Goal: Information Seeking & Learning: Find specific page/section

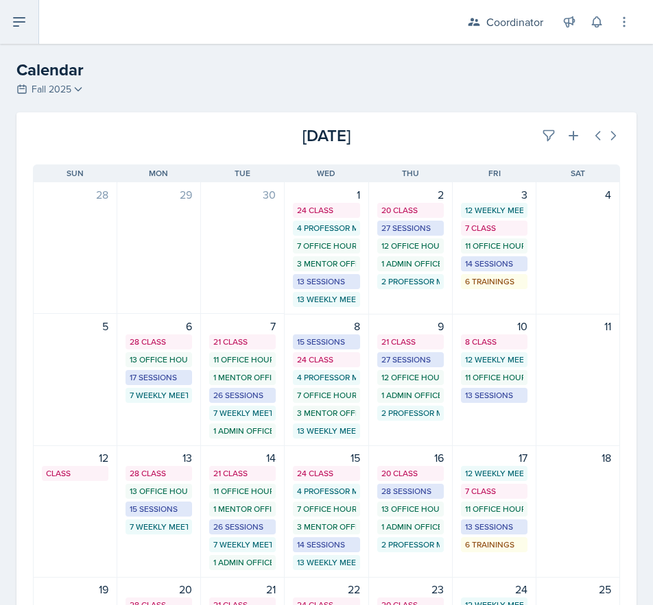
click at [29, 16] on button at bounding box center [19, 22] width 39 height 44
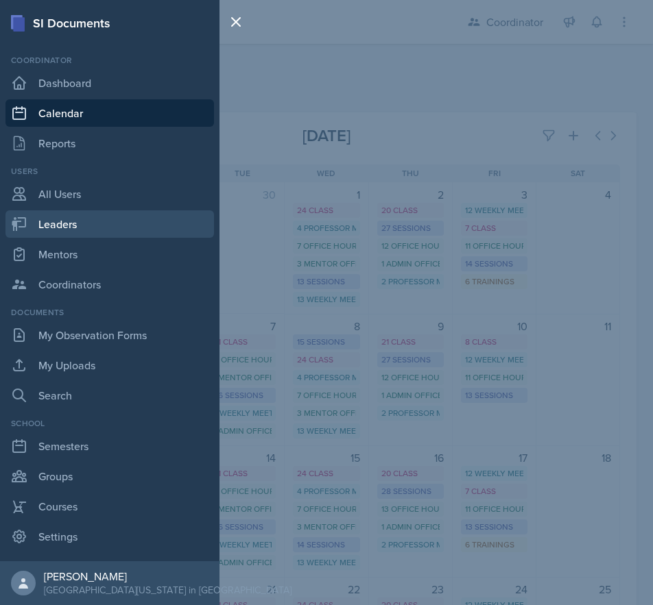
click at [80, 230] on link "Leaders" at bounding box center [109, 223] width 208 height 27
select select "19fb88f7-c89b-4031-b5a0-458fd49807a1"
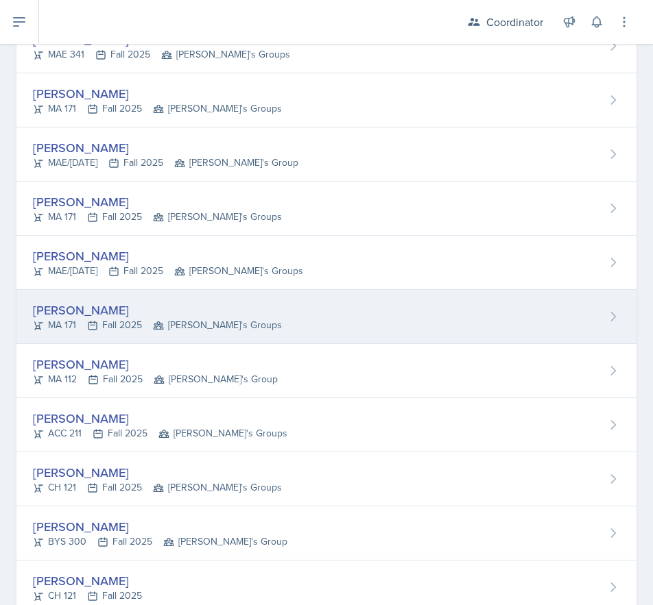
scroll to position [480, 0]
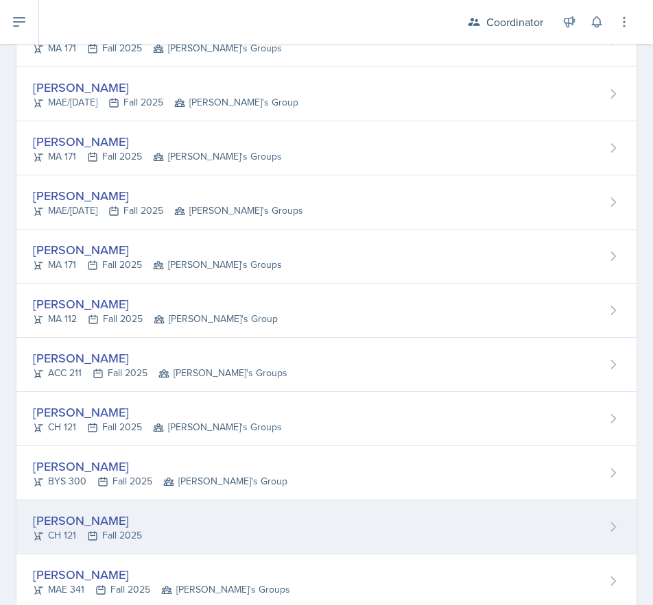
click at [168, 513] on div "[PERSON_NAME] CH 121 Fall 2025" at bounding box center [326, 527] width 620 height 54
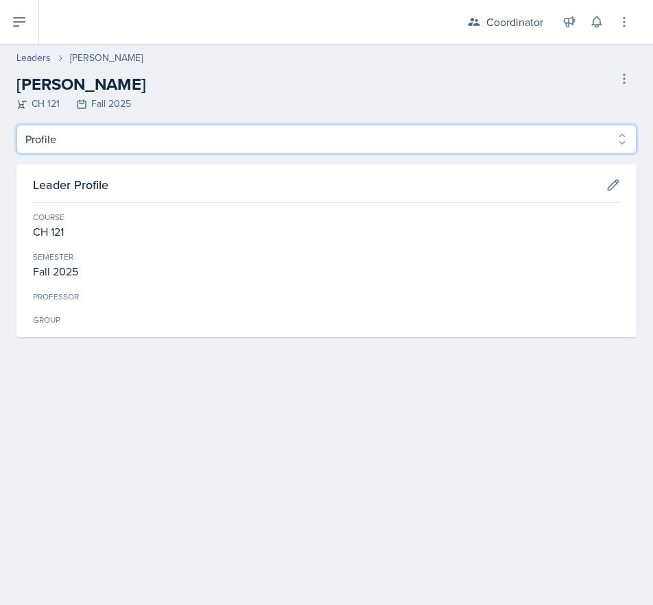
click at [577, 145] on select "Profile Planning Sheets Uploads" at bounding box center [326, 139] width 620 height 29
select select "Planning Sheets"
click at [16, 125] on select "Profile Planning Sheets Uploads" at bounding box center [326, 139] width 620 height 29
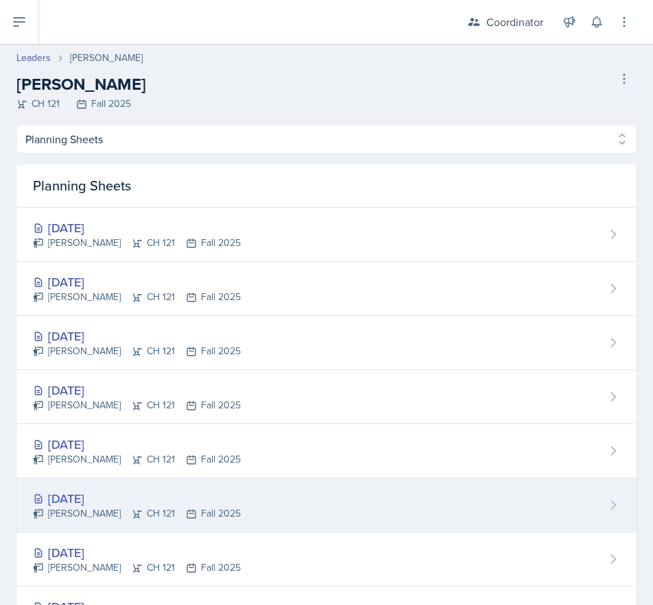
click at [332, 499] on div "[DATE] [PERSON_NAME] CH 121 Fall 2025" at bounding box center [326, 506] width 620 height 54
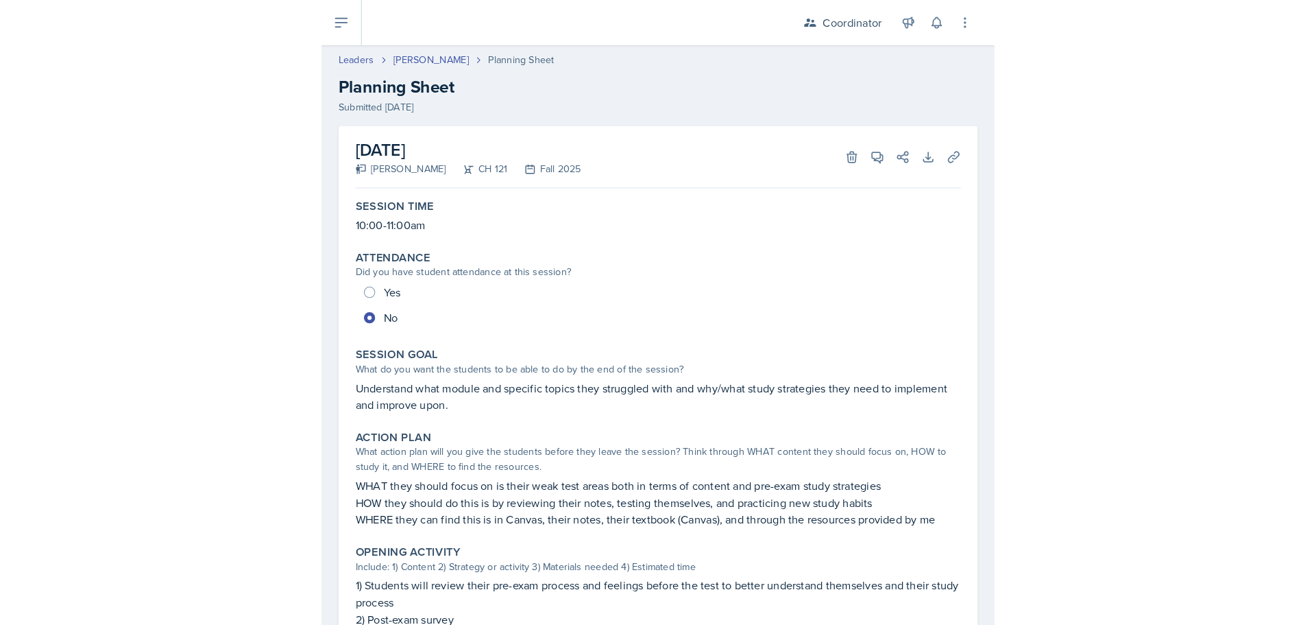
scroll to position [69, 0]
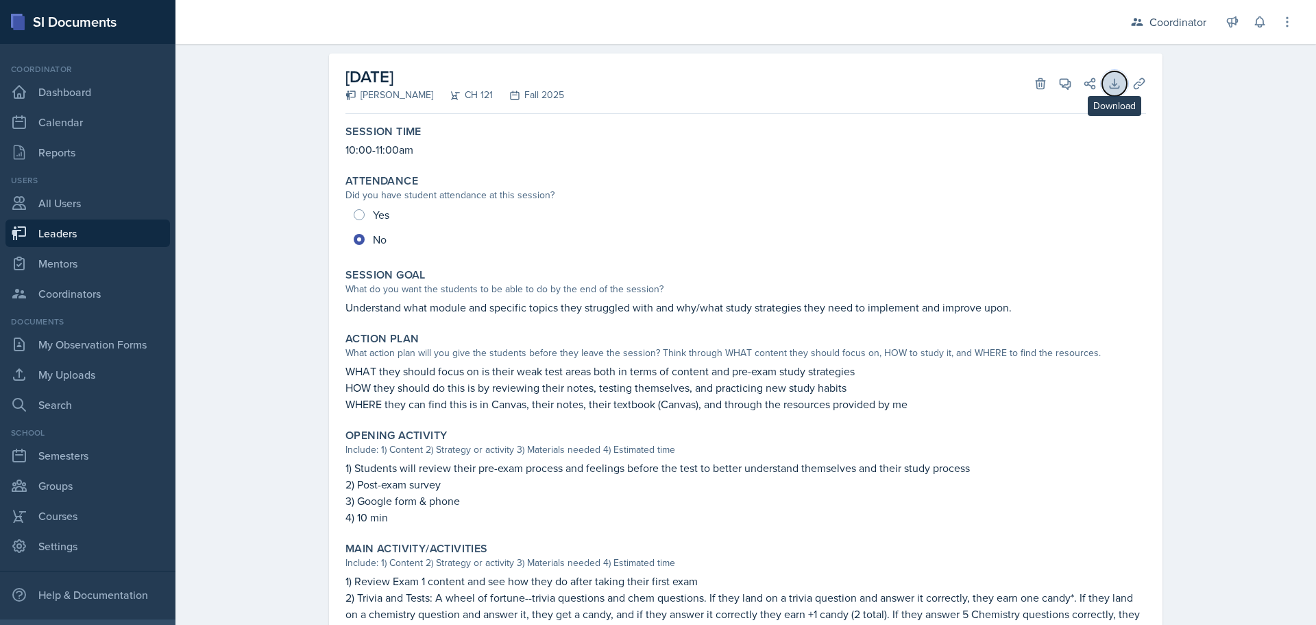
click at [652, 82] on icon at bounding box center [1115, 84] width 14 height 14
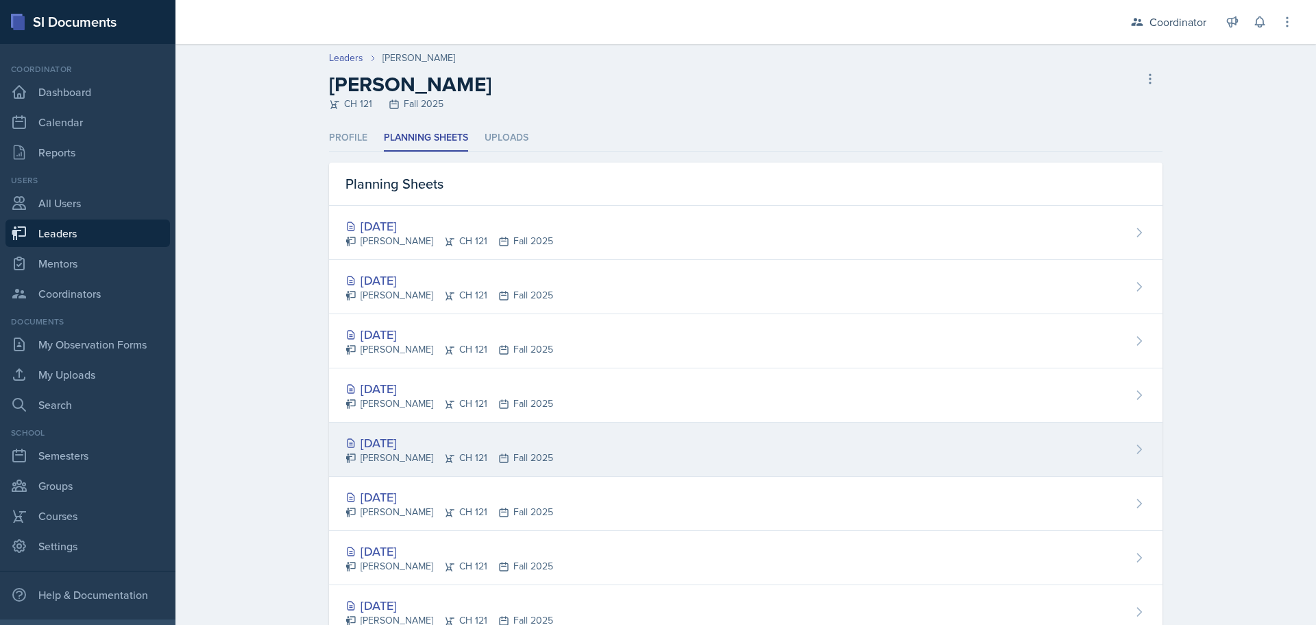
click at [529, 461] on div "[PERSON_NAME] CH 121 Fall 2025" at bounding box center [450, 457] width 208 height 14
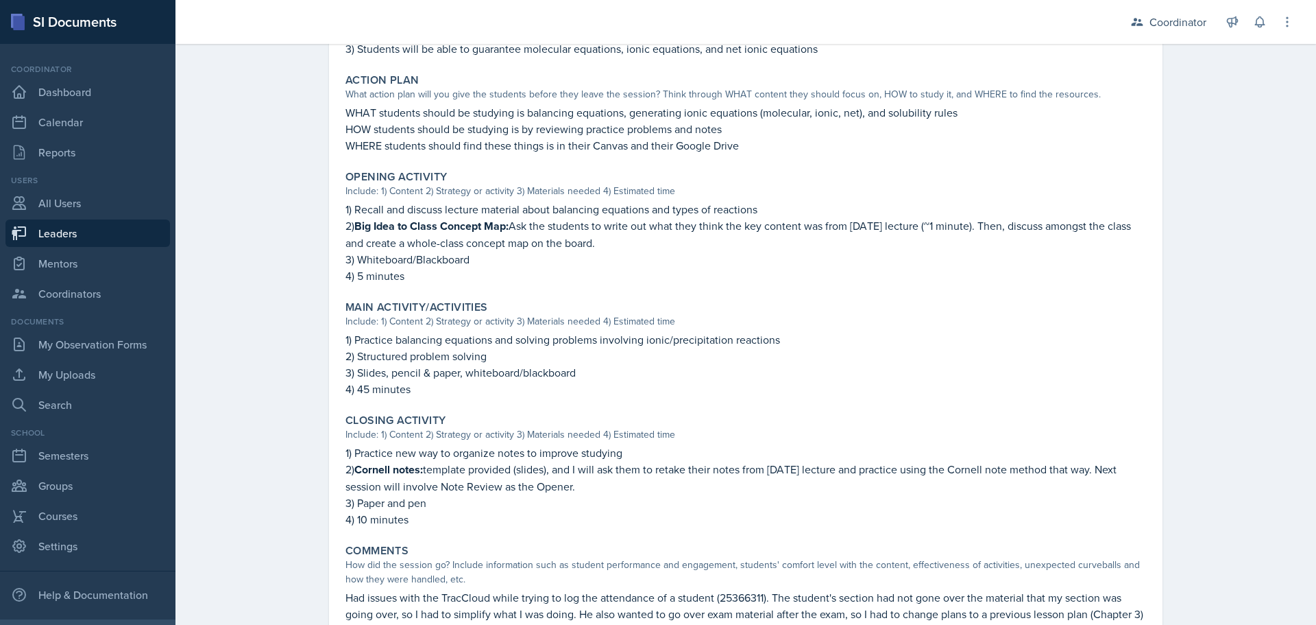
scroll to position [428, 0]
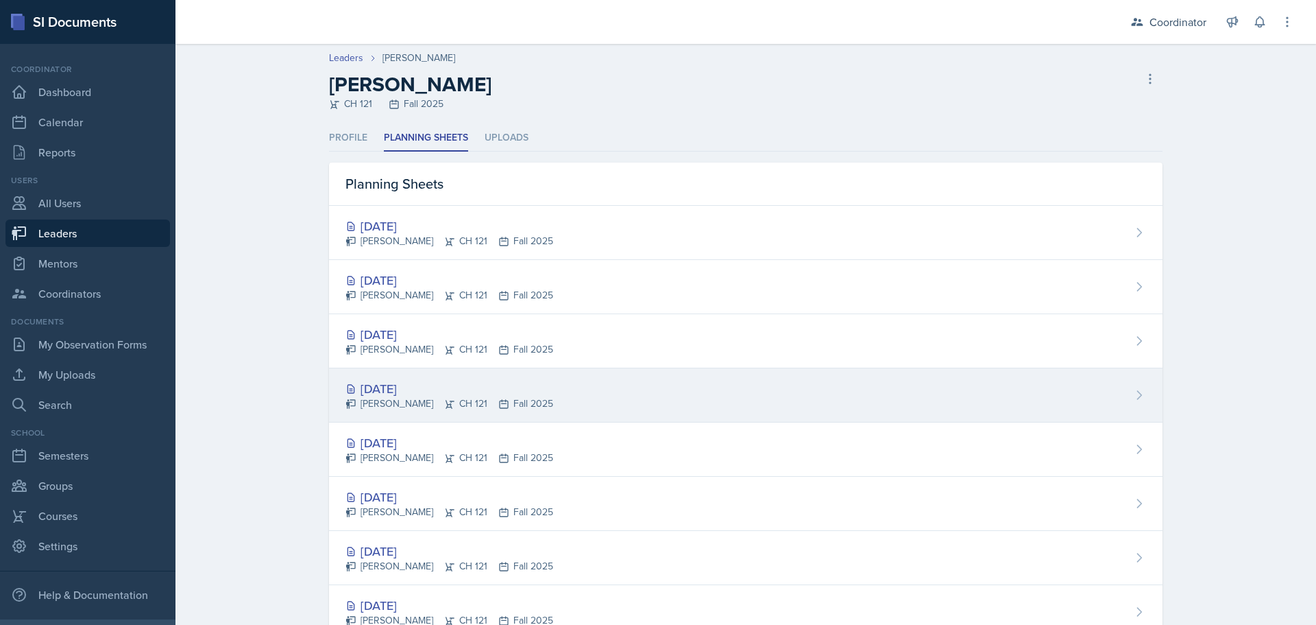
click at [531, 400] on div "[PERSON_NAME] CH 121 Fall 2025" at bounding box center [450, 403] width 208 height 14
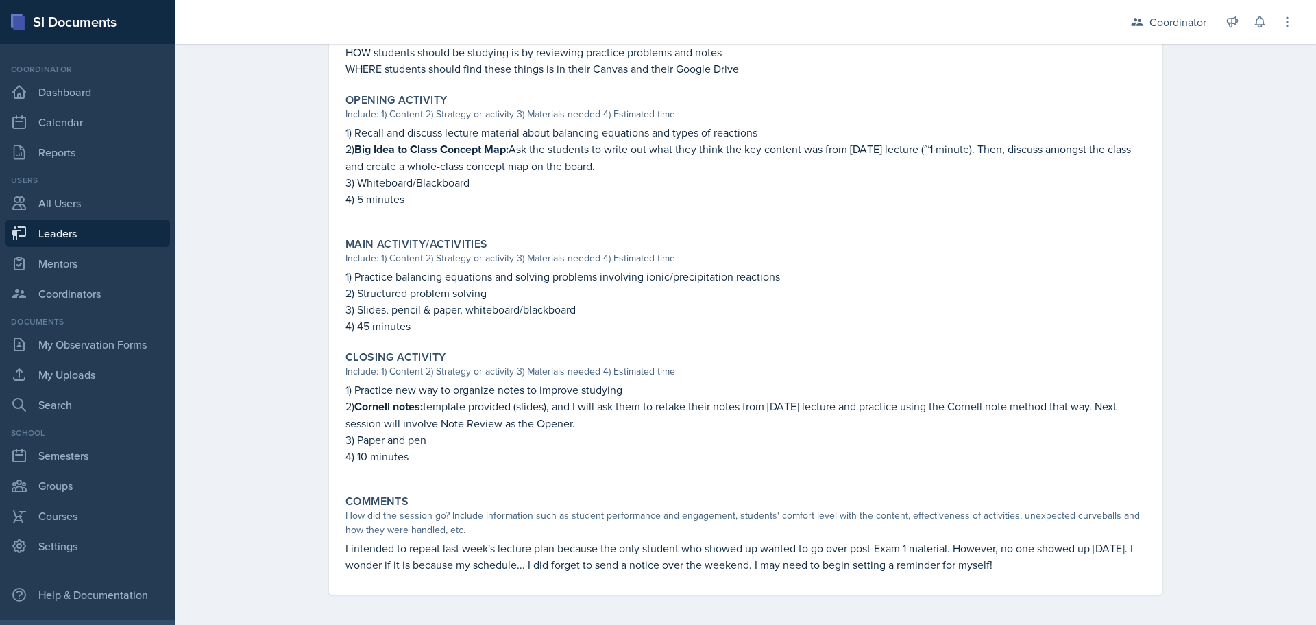
scroll to position [439, 0]
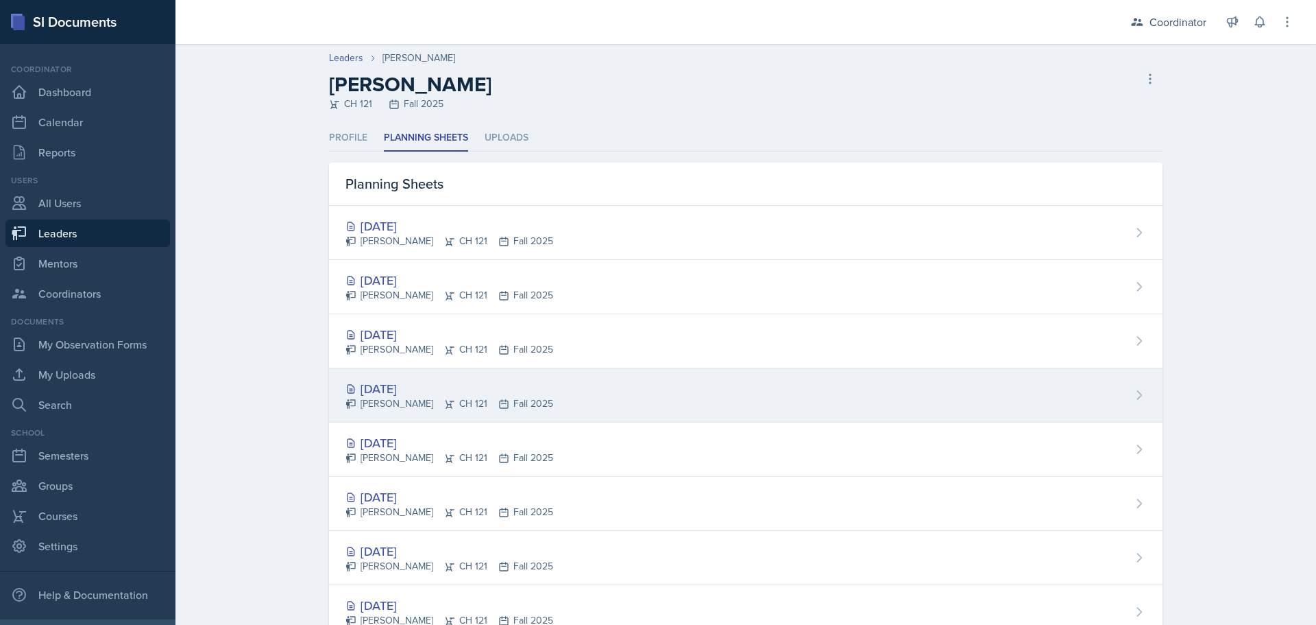
click at [642, 420] on div "[DATE] [PERSON_NAME] CH 121 Fall 2025" at bounding box center [746, 395] width 834 height 54
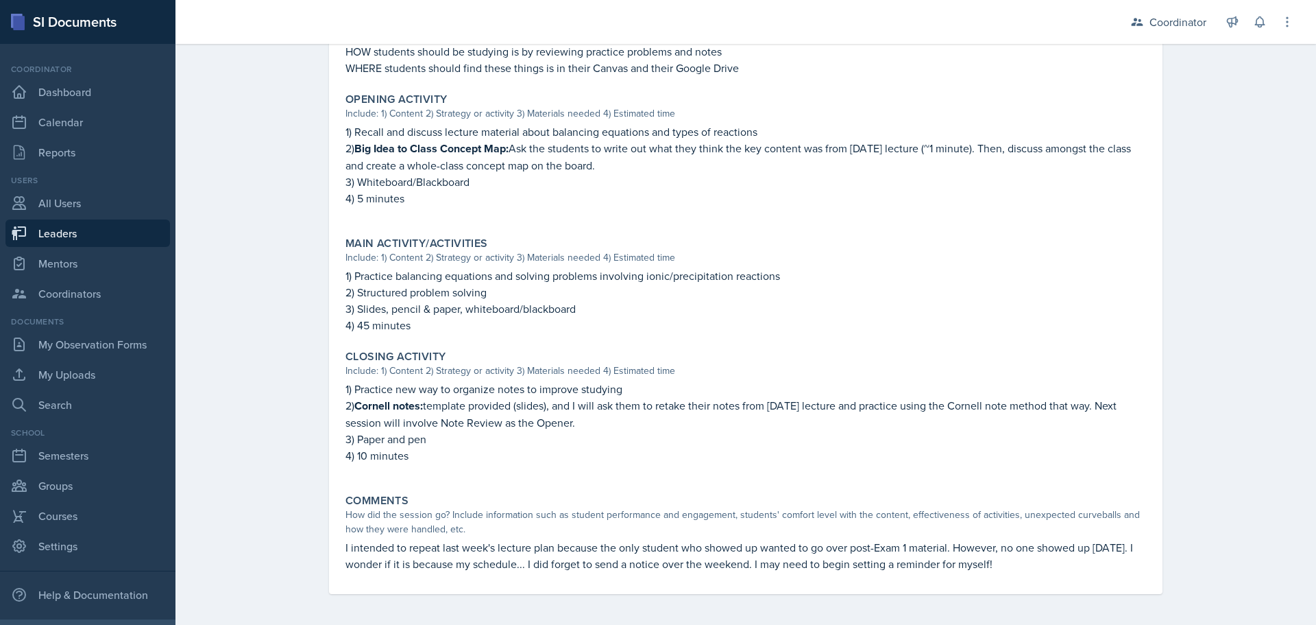
scroll to position [439, 0]
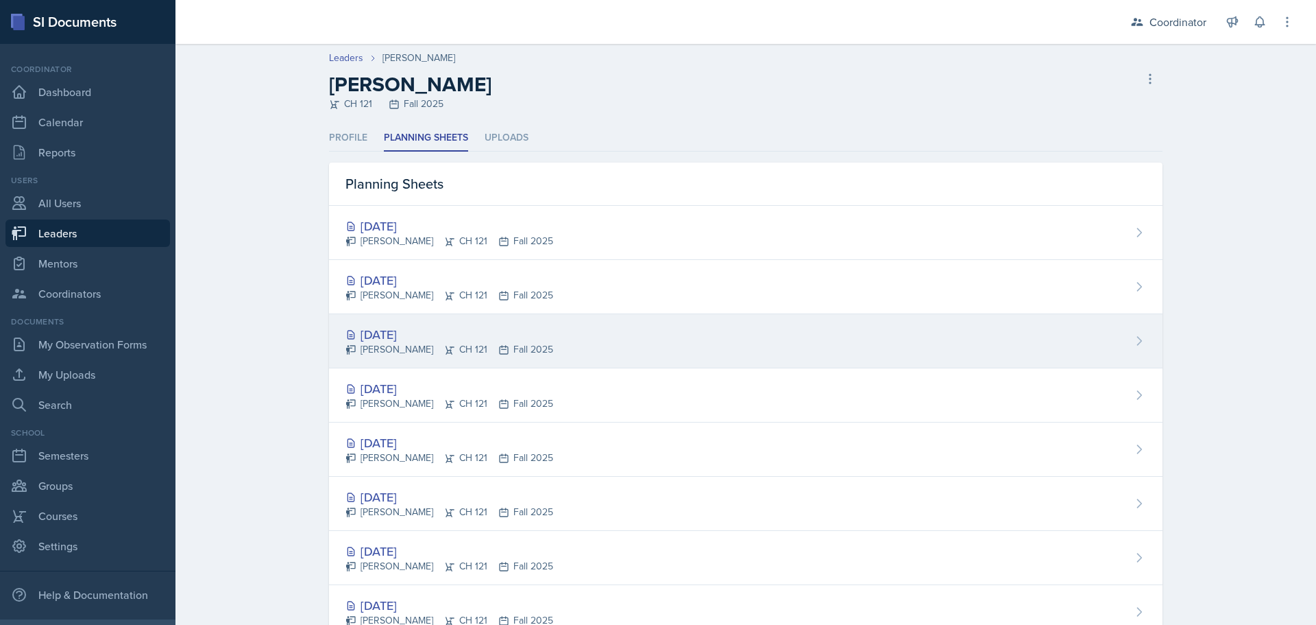
click at [500, 335] on div "[DATE]" at bounding box center [450, 334] width 208 height 19
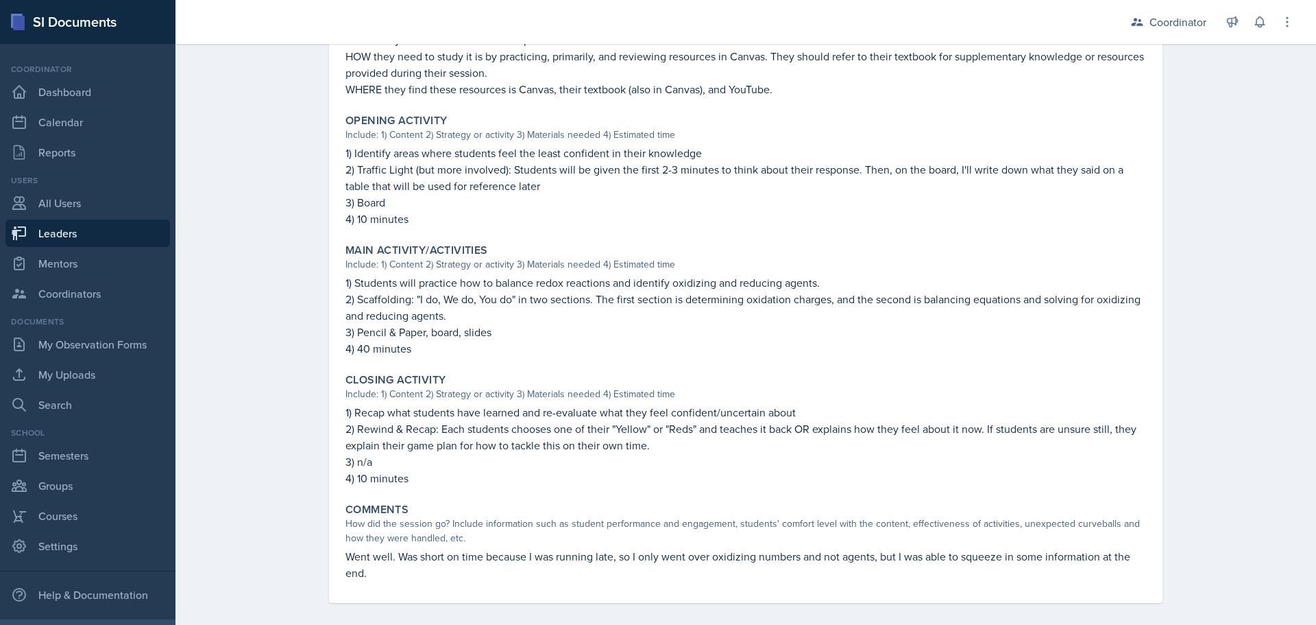
scroll to position [444, 0]
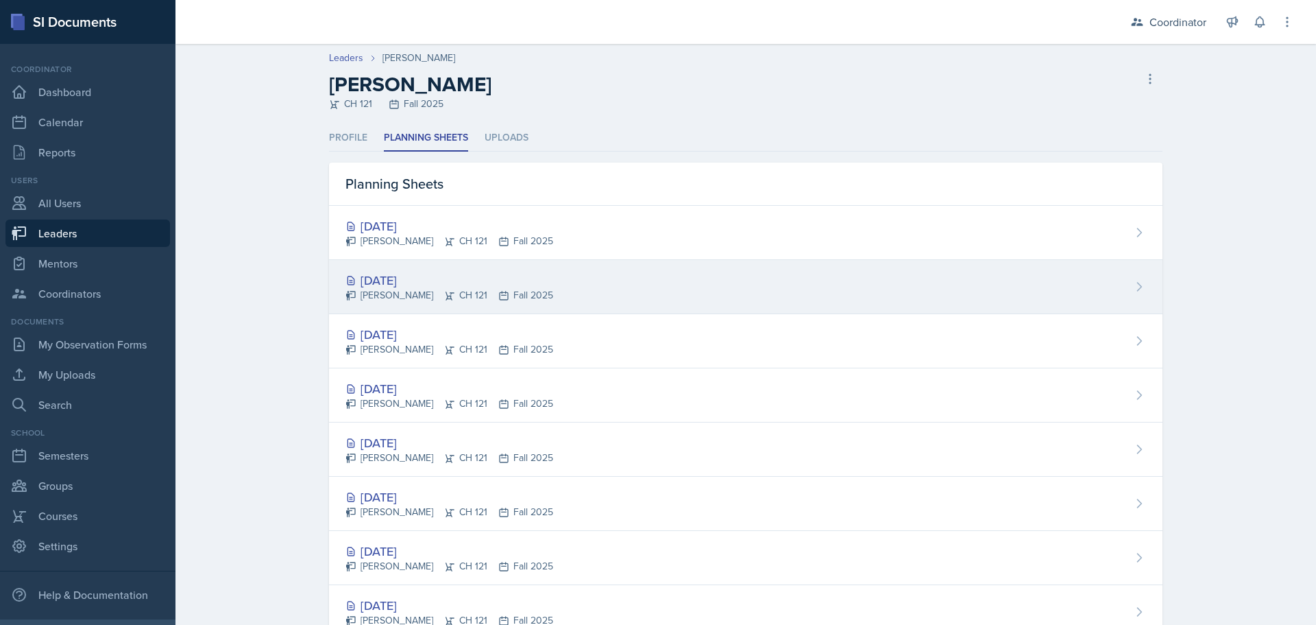
click at [452, 272] on div "[DATE]" at bounding box center [450, 280] width 208 height 19
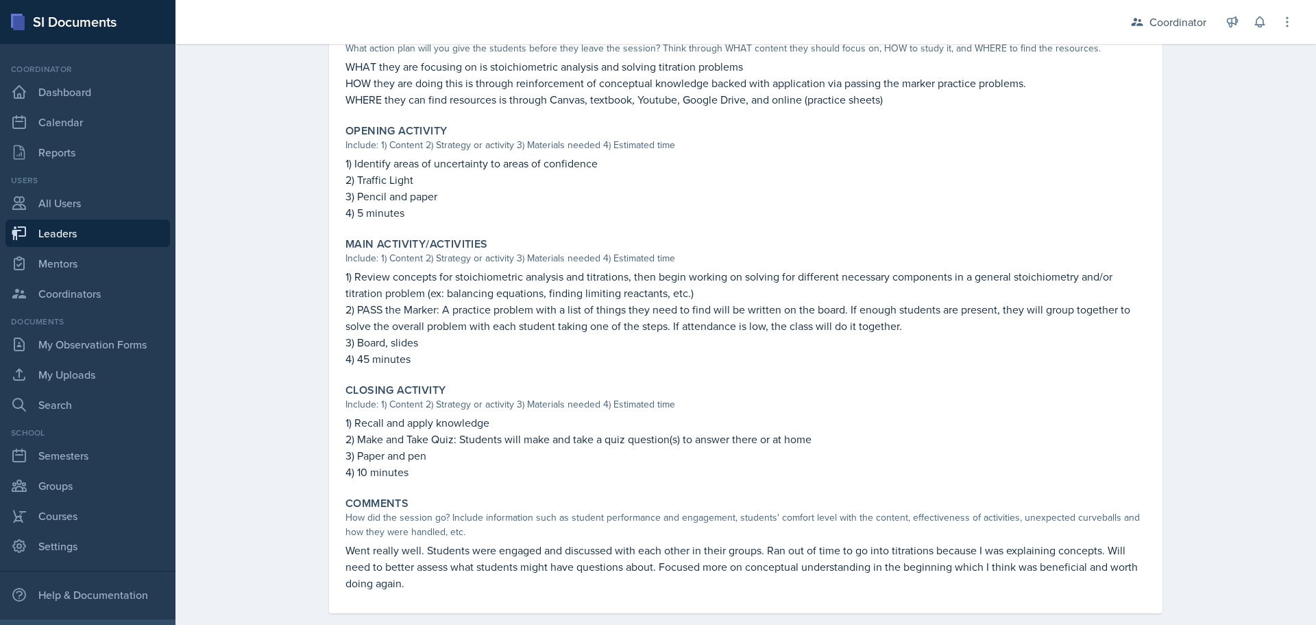
scroll to position [411, 0]
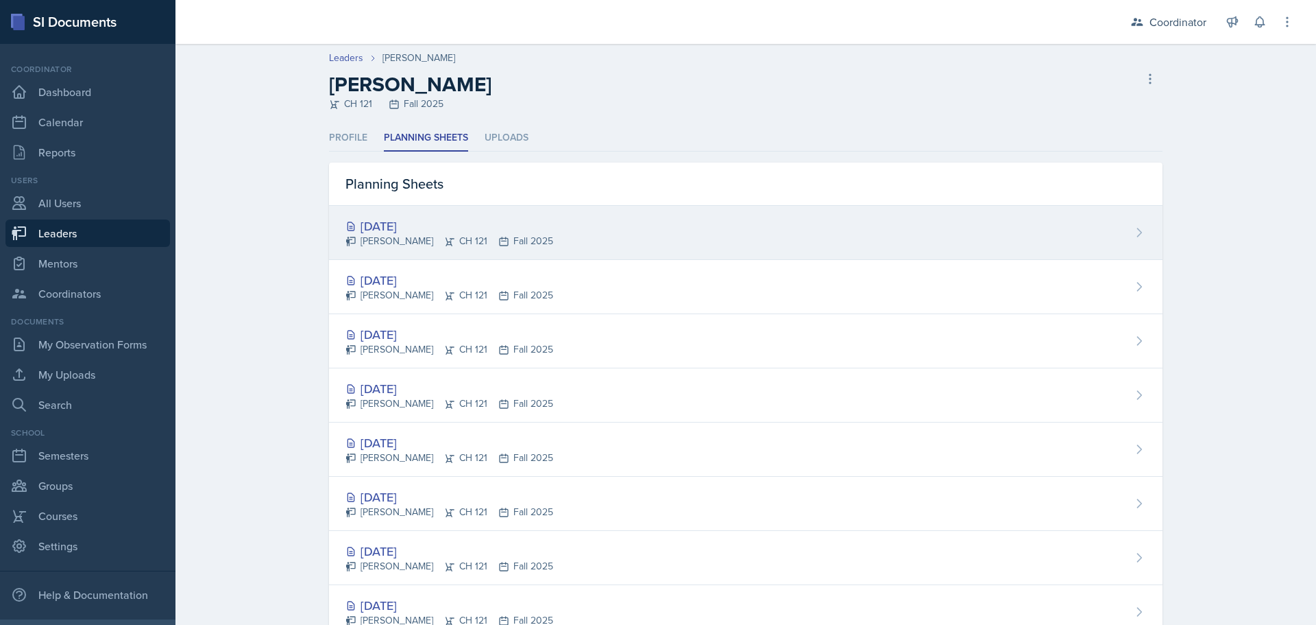
click at [415, 235] on div "[PERSON_NAME] CH 121 Fall 2025" at bounding box center [450, 241] width 208 height 14
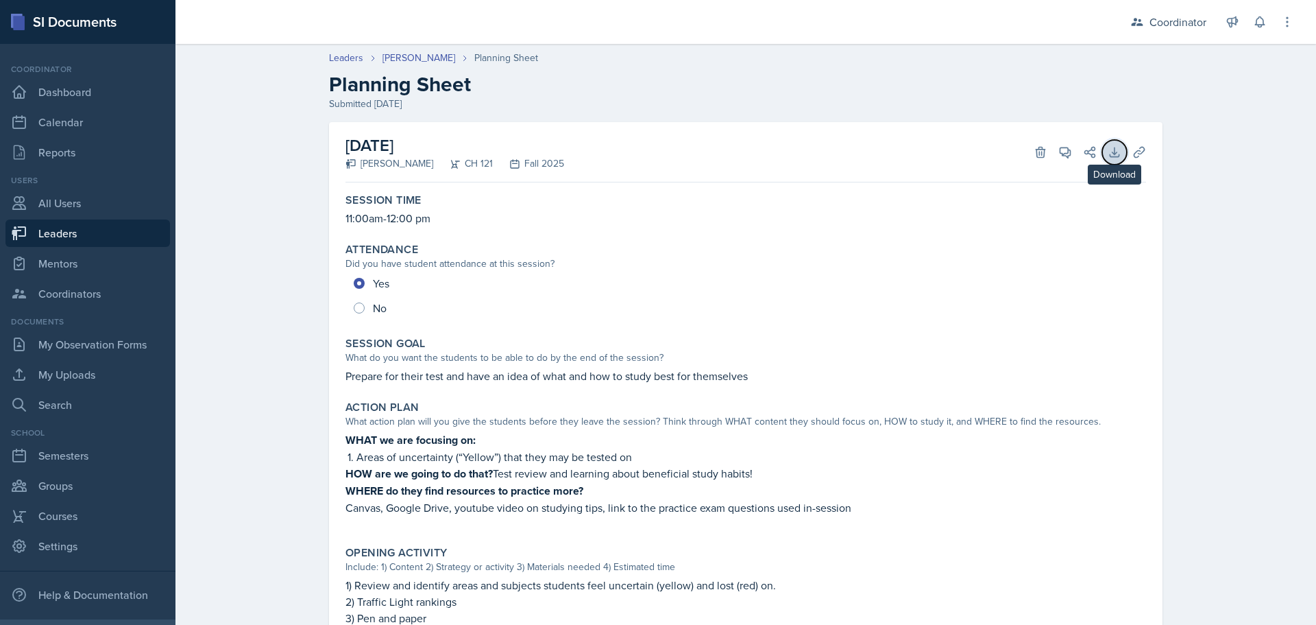
click at [652, 145] on icon at bounding box center [1115, 152] width 14 height 14
click at [89, 228] on link "Leaders" at bounding box center [87, 232] width 165 height 27
select select "19fb88f7-c89b-4031-b5a0-458fd49807a1"
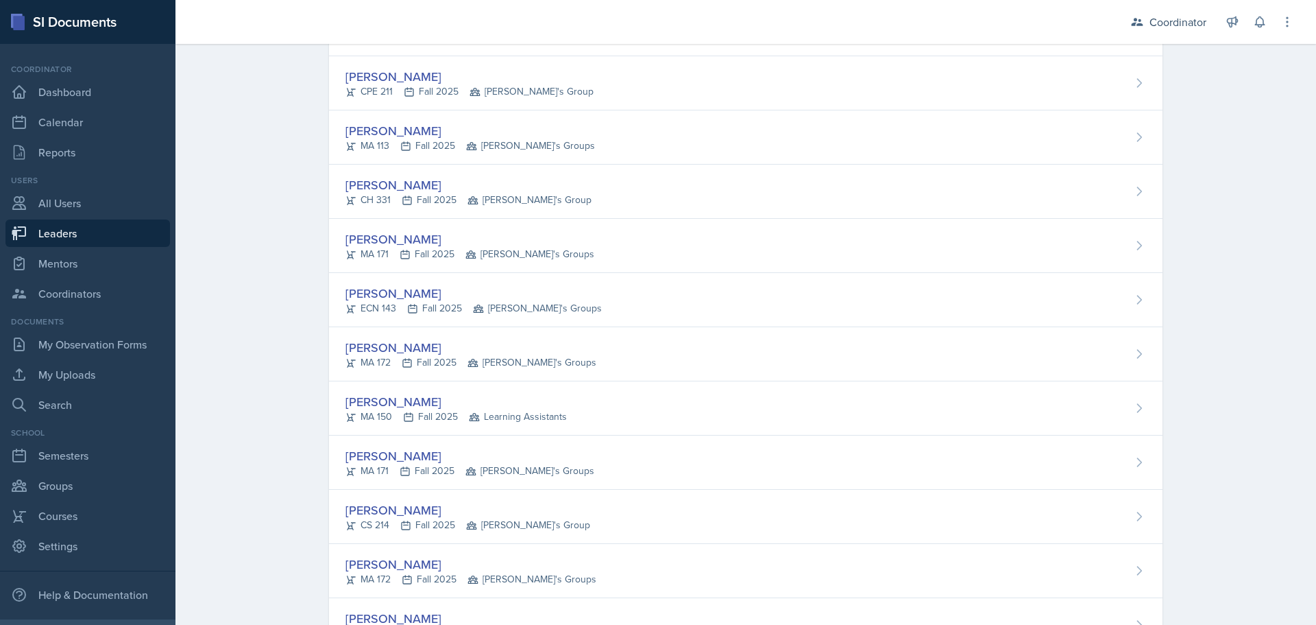
scroll to position [891, 0]
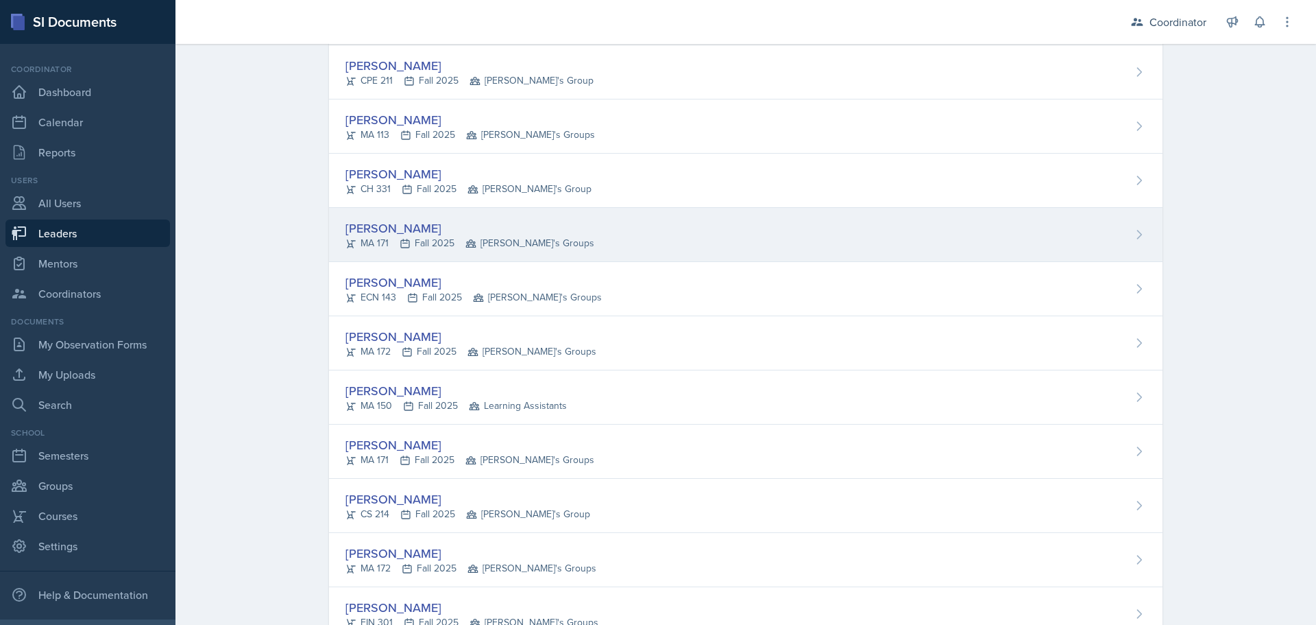
click at [418, 246] on div "MA 171 Fall 2025 [PERSON_NAME]'s Groups" at bounding box center [470, 243] width 249 height 14
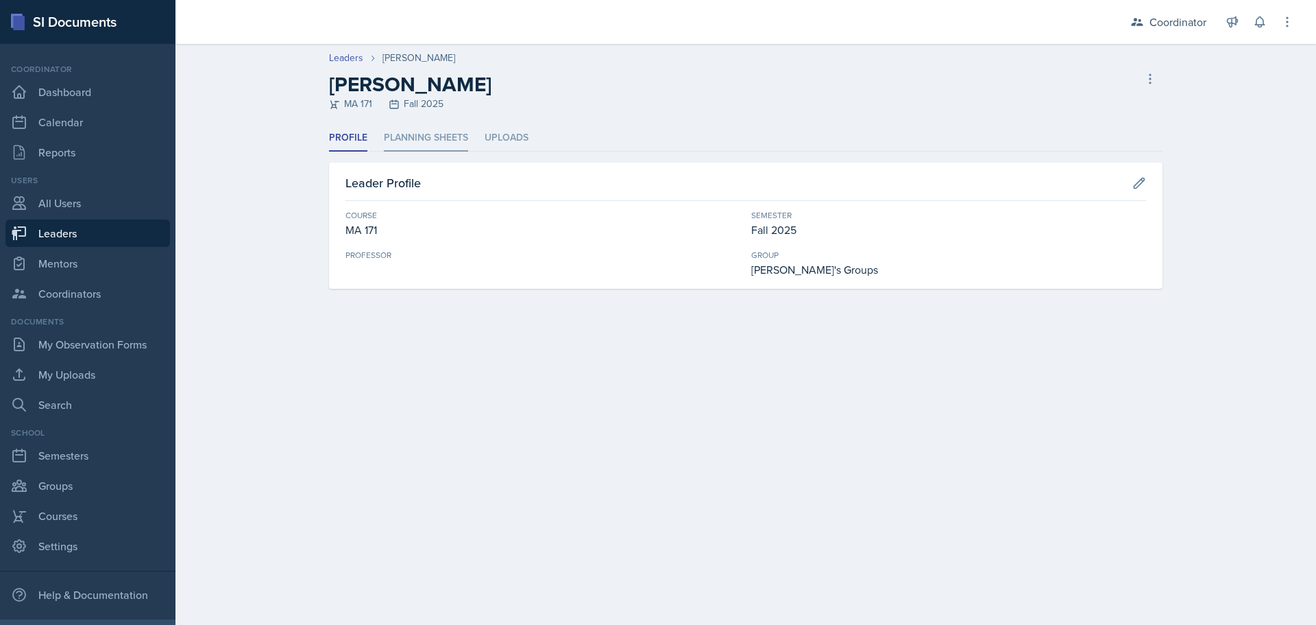
click at [442, 129] on li "Planning Sheets" at bounding box center [426, 138] width 84 height 27
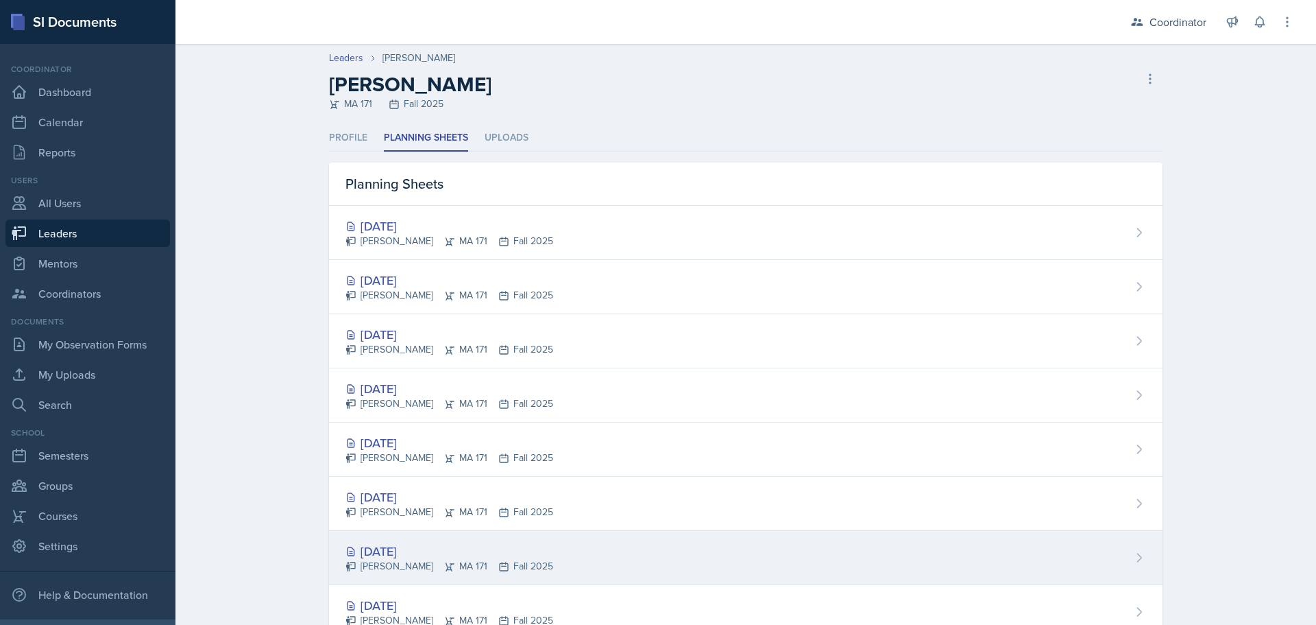
click at [483, 566] on div "[PERSON_NAME] MA 171 Fall 2025" at bounding box center [450, 566] width 208 height 14
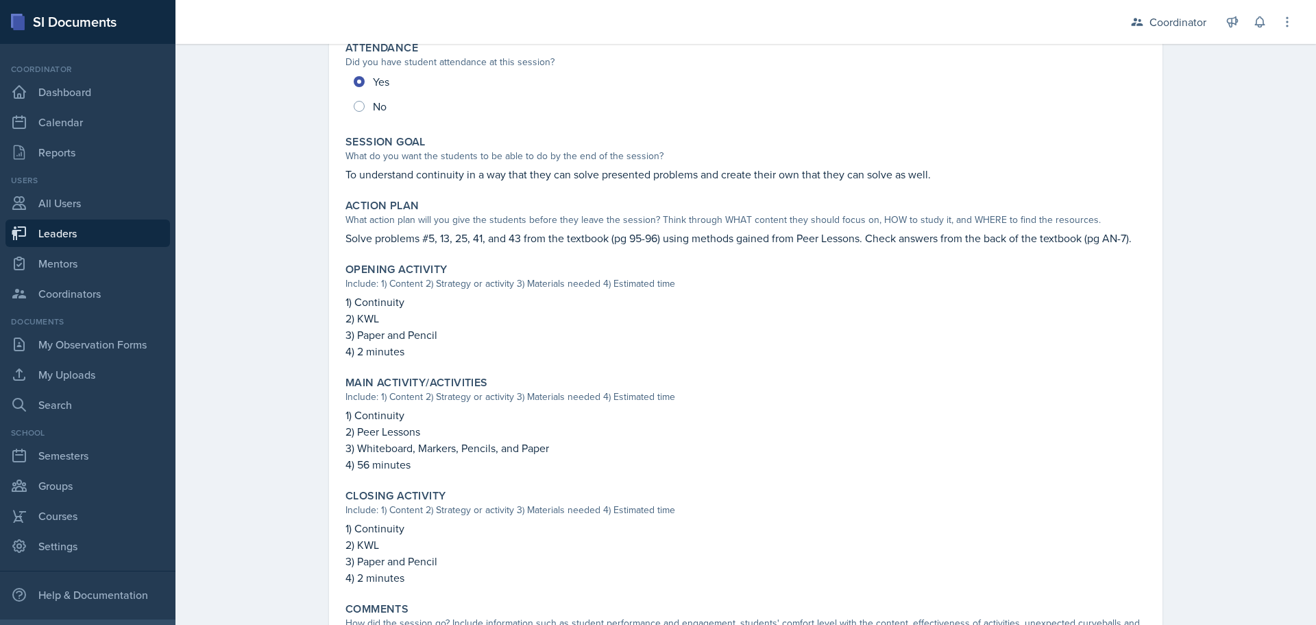
scroll to position [191, 0]
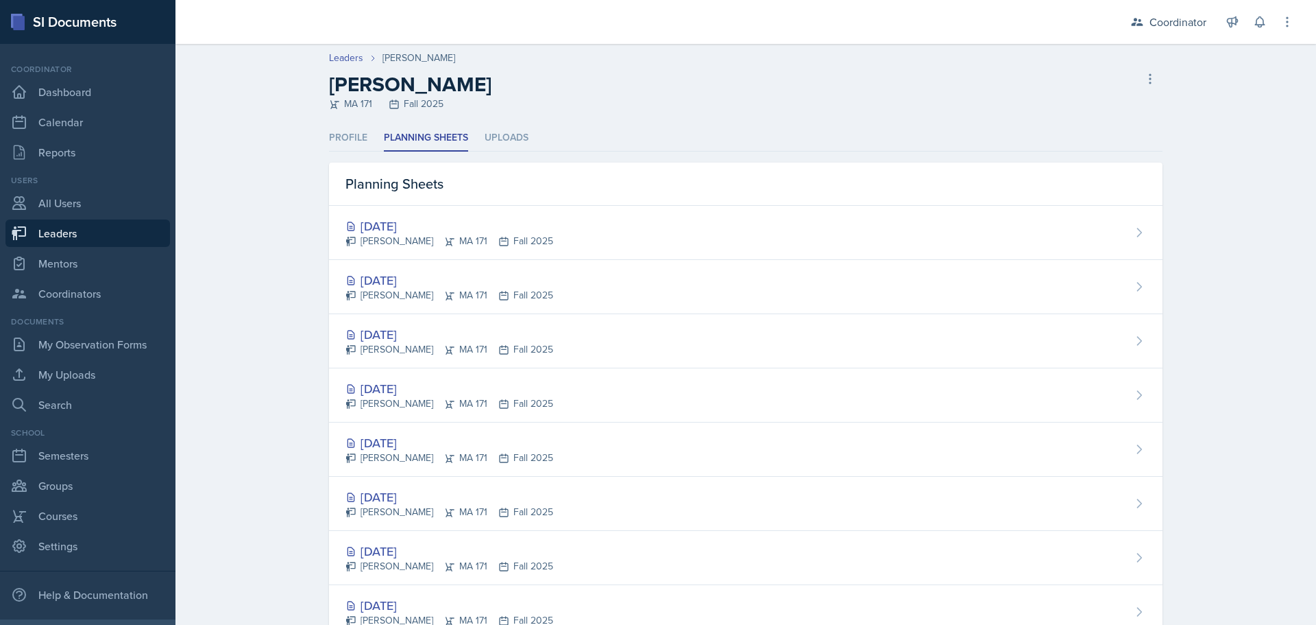
click at [476, 528] on div "[DATE] [PERSON_NAME] MA 171 Fall 2025" at bounding box center [746, 503] width 834 height 54
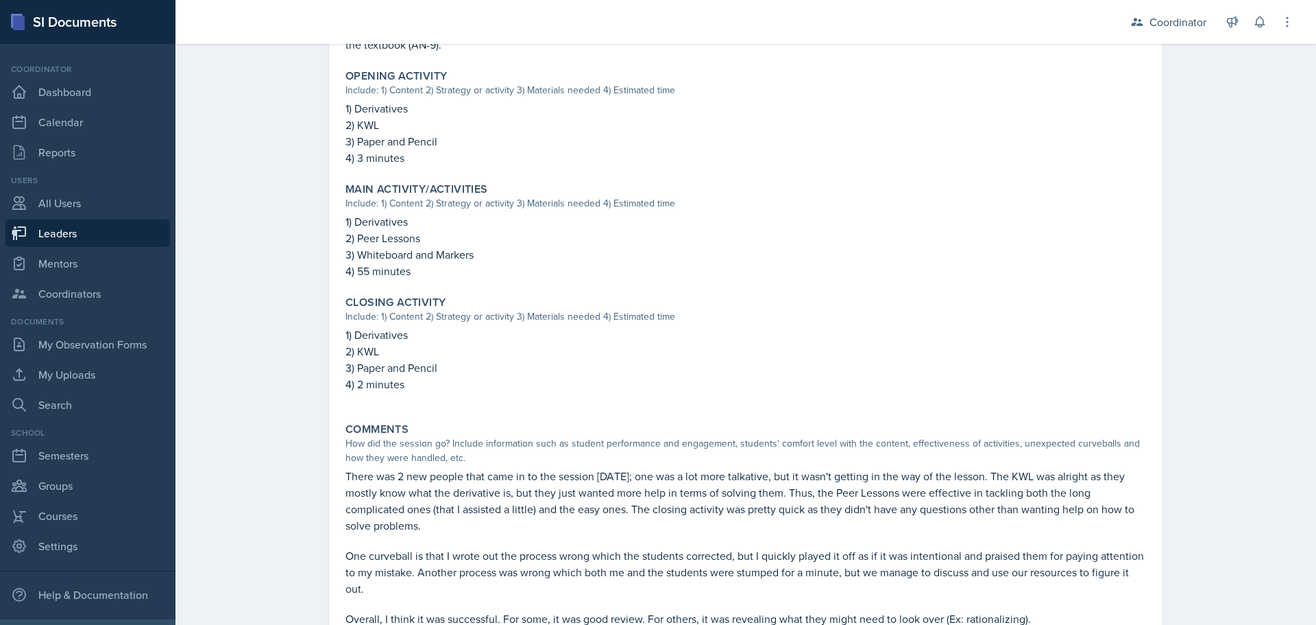
scroll to position [468, 0]
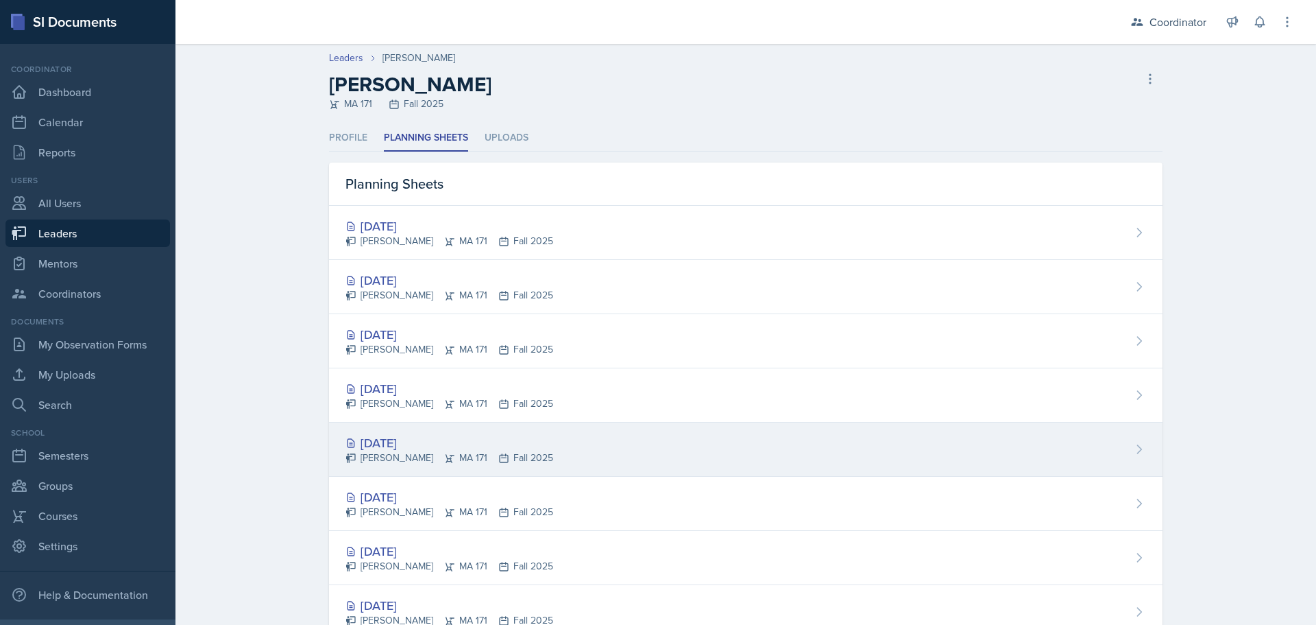
click at [418, 437] on div "[DATE]" at bounding box center [450, 442] width 208 height 19
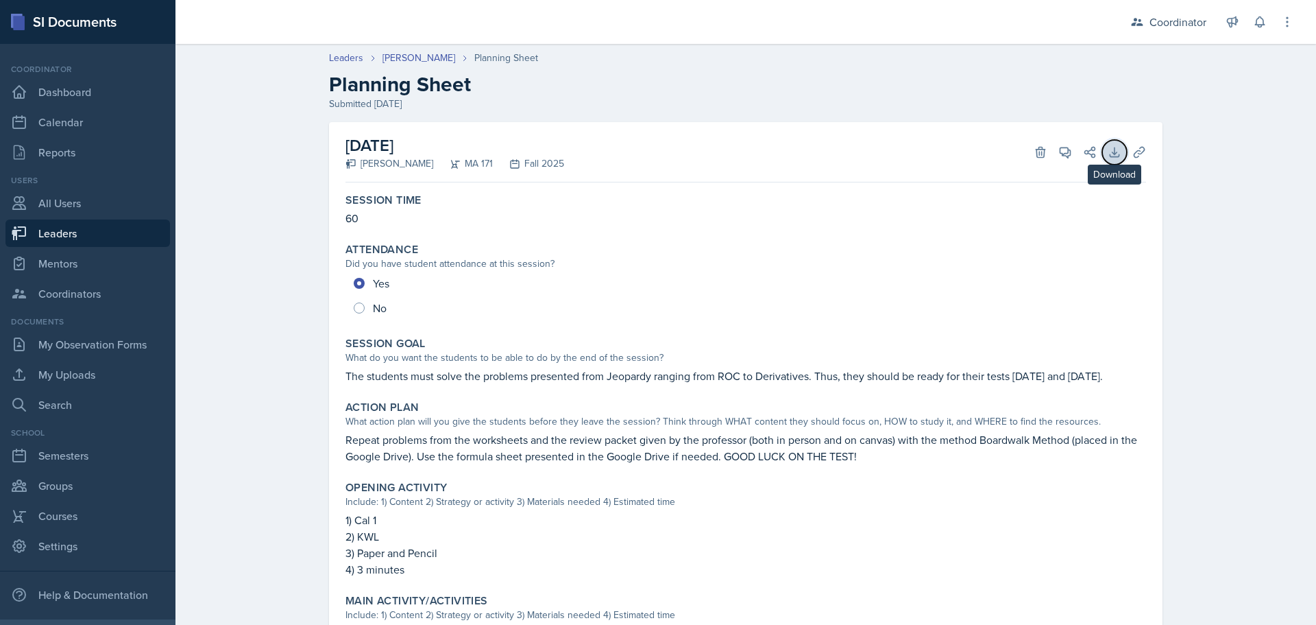
click at [652, 145] on icon at bounding box center [1115, 152] width 14 height 14
drag, startPoint x: 47, startPoint y: 121, endPoint x: 579, endPoint y: 6, distance: 543.5
click at [47, 121] on link "Calendar" at bounding box center [87, 121] width 165 height 27
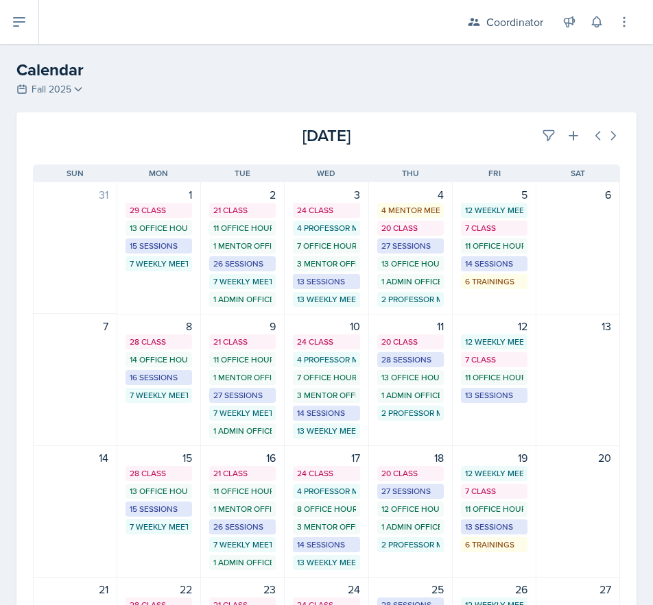
click at [278, 95] on div "Calendar Fall 2025 Fall 2025 Spring 2025 Fall 2024 Spring 2024 Fall 2023 Spring…" at bounding box center [326, 78] width 653 height 41
